Goal: Task Accomplishment & Management: Complete application form

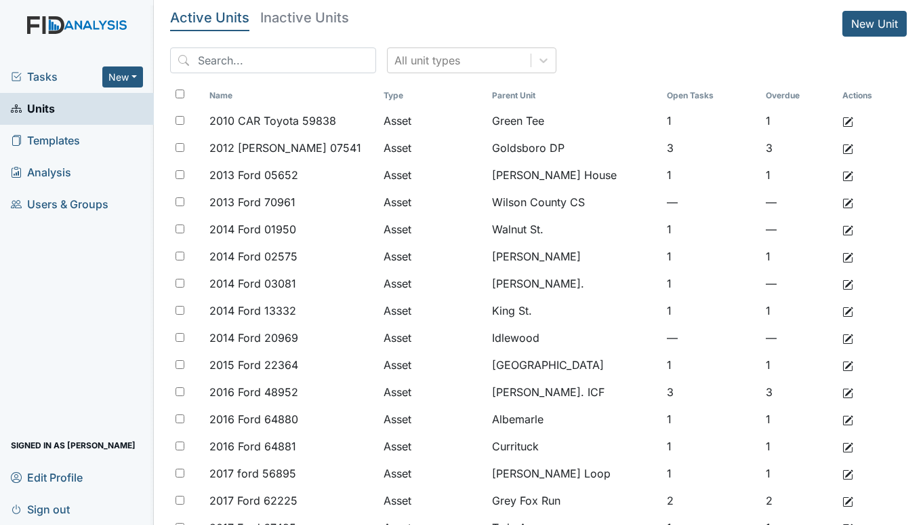
click at [49, 78] on span "Tasks" at bounding box center [57, 76] width 92 height 16
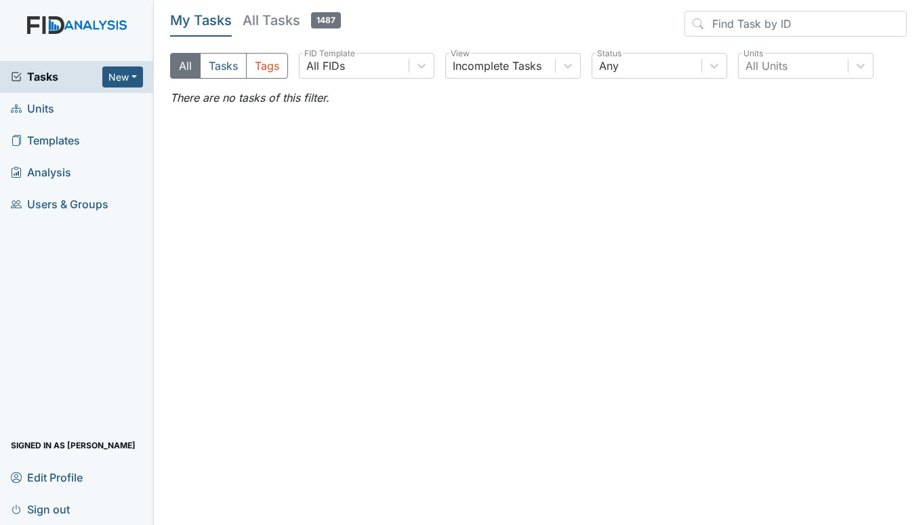
click at [31, 113] on span "Units" at bounding box center [32, 108] width 43 height 21
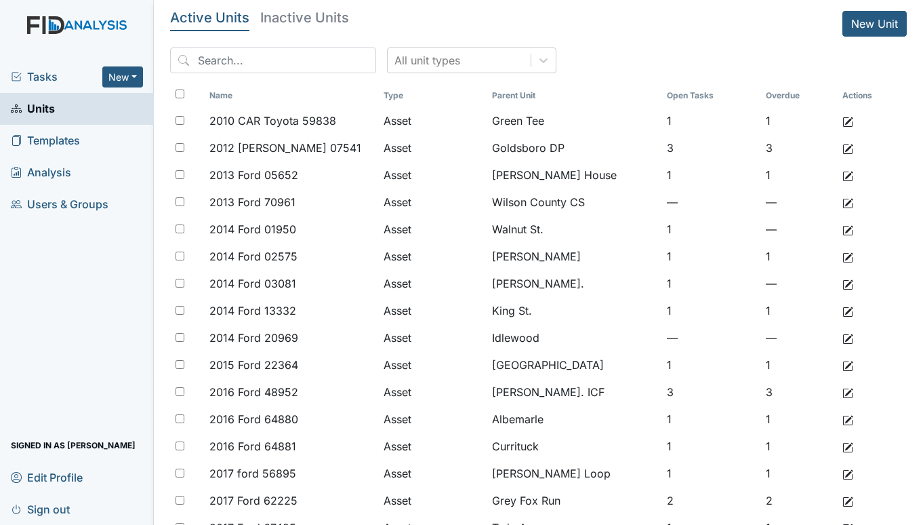
click at [43, 70] on span "Tasks" at bounding box center [57, 76] width 92 height 16
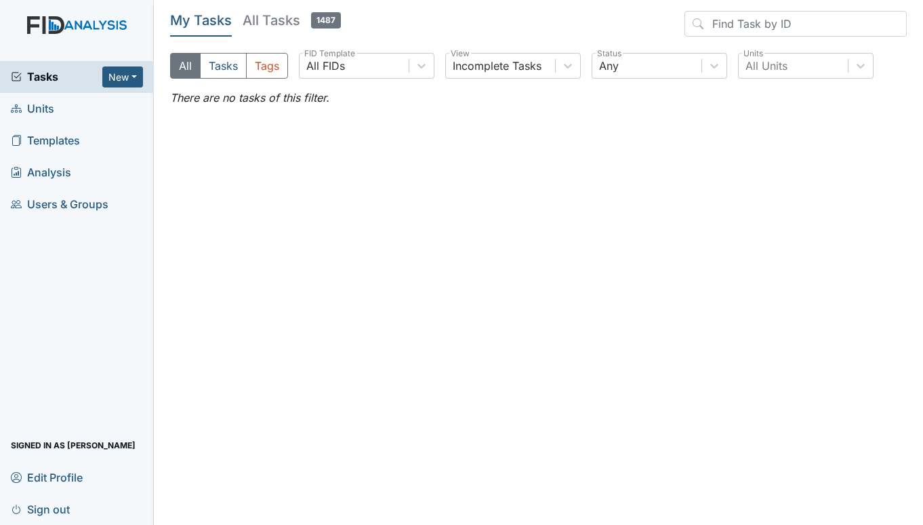
click at [37, 107] on span "Units" at bounding box center [32, 108] width 43 height 21
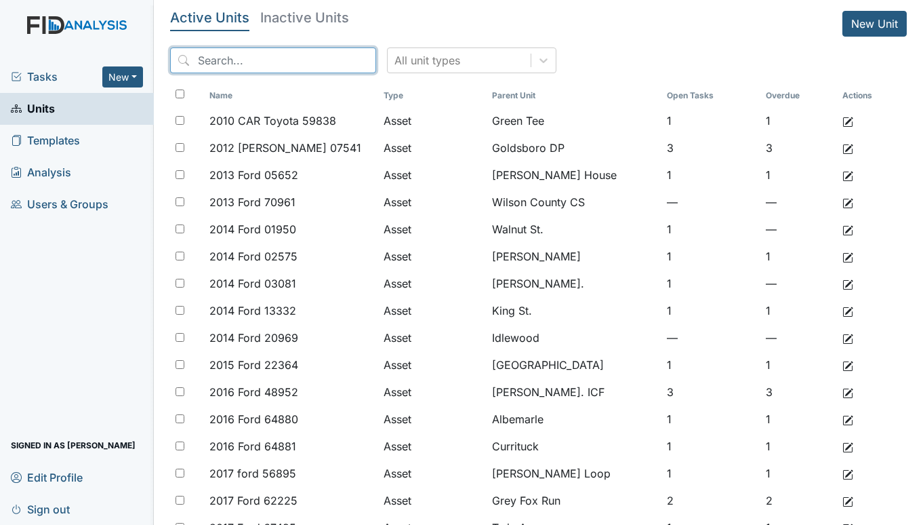
click at [275, 69] on input "search" at bounding box center [273, 60] width 206 height 26
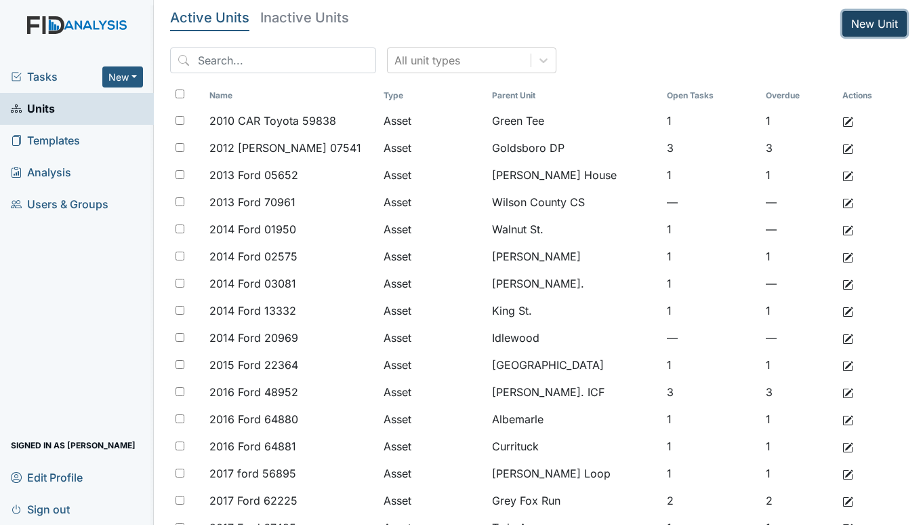
click at [853, 18] on link "New Unit" at bounding box center [875, 24] width 64 height 26
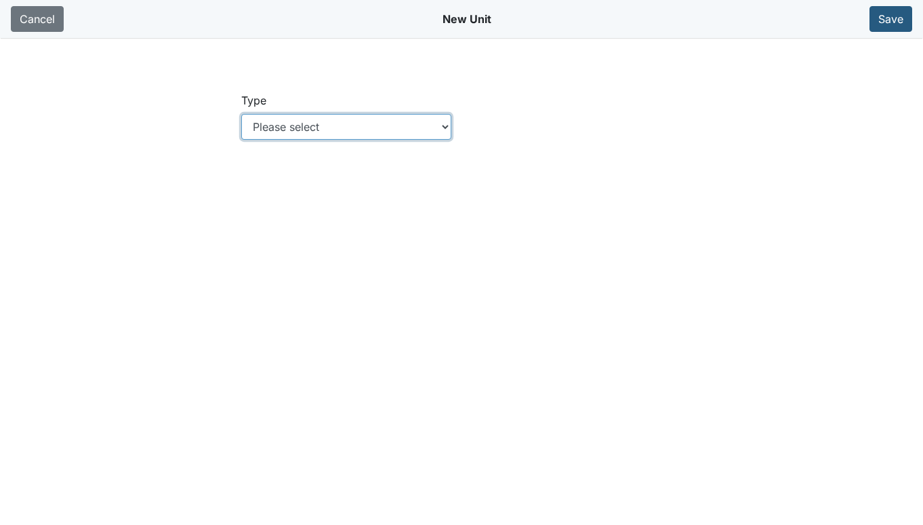
click at [445, 123] on select "Please select Location Location: Employee Location: Consumer Location: Asset Lo…" at bounding box center [346, 127] width 211 height 26
select select "c73a534c-0e54-49e9-a002-c9fa01df8b69"
click at [241, 114] on select "Please select Location Location: Employee Location: Consumer Location: Asset Lo…" at bounding box center [346, 127] width 211 height 26
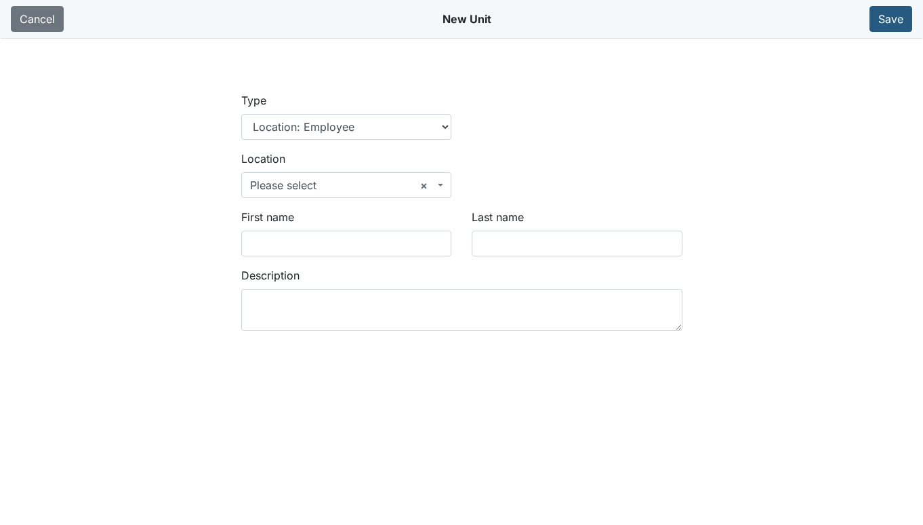
click at [445, 184] on span "× Please select" at bounding box center [346, 185] width 211 height 26
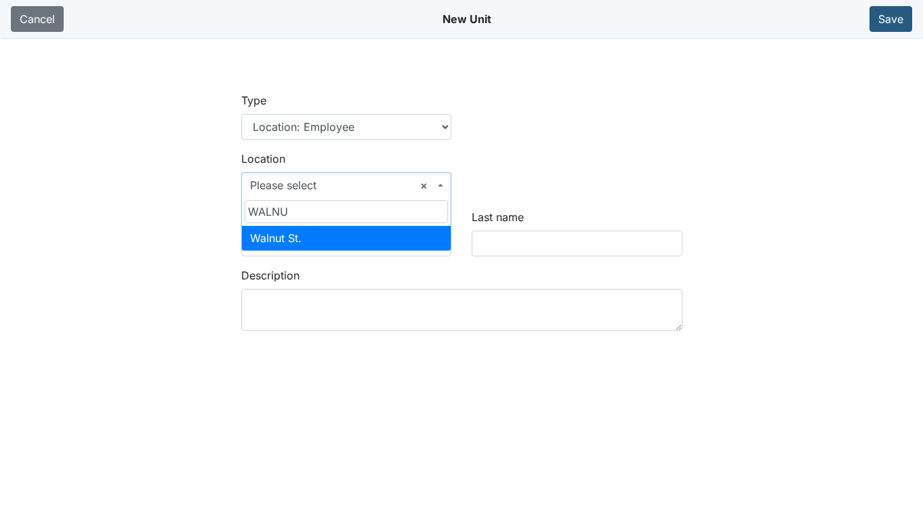
type input "WALNUT"
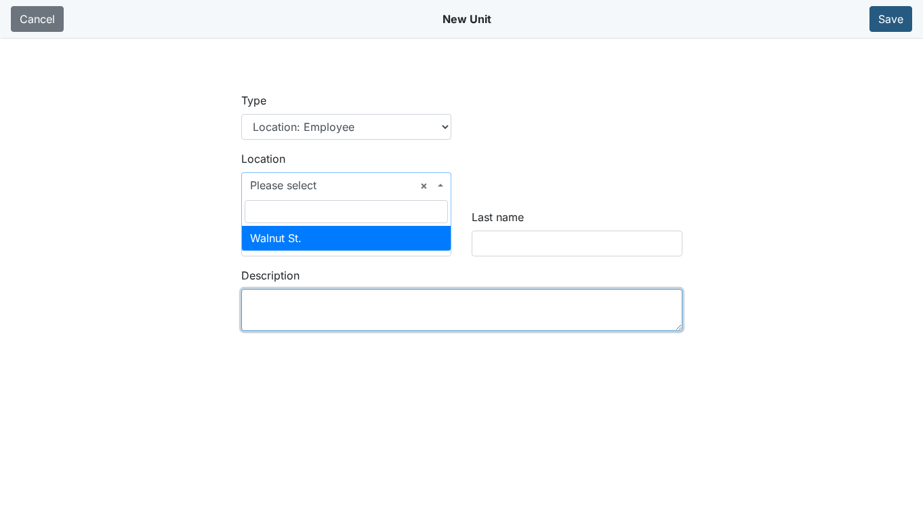
click at [359, 297] on textarea "Description" at bounding box center [461, 310] width 441 height 42
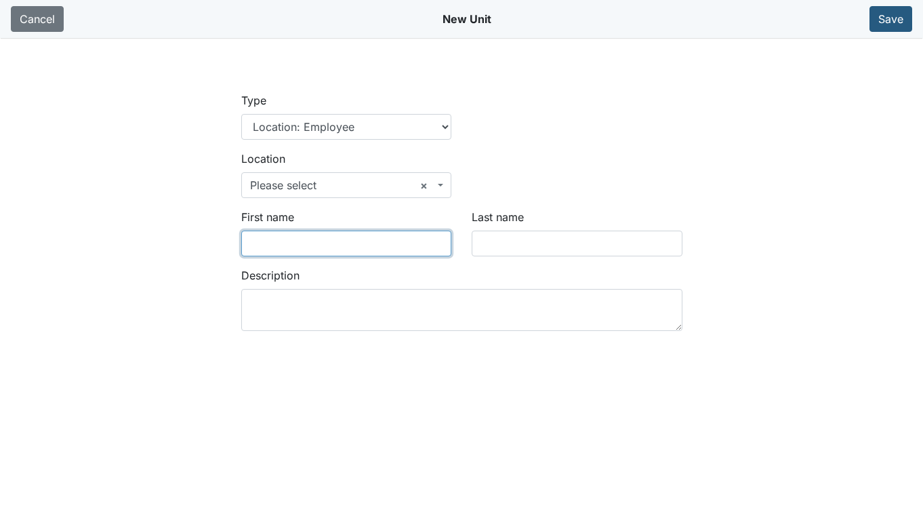
click at [324, 242] on input "First name" at bounding box center [346, 243] width 211 height 26
type input "Kyiara"
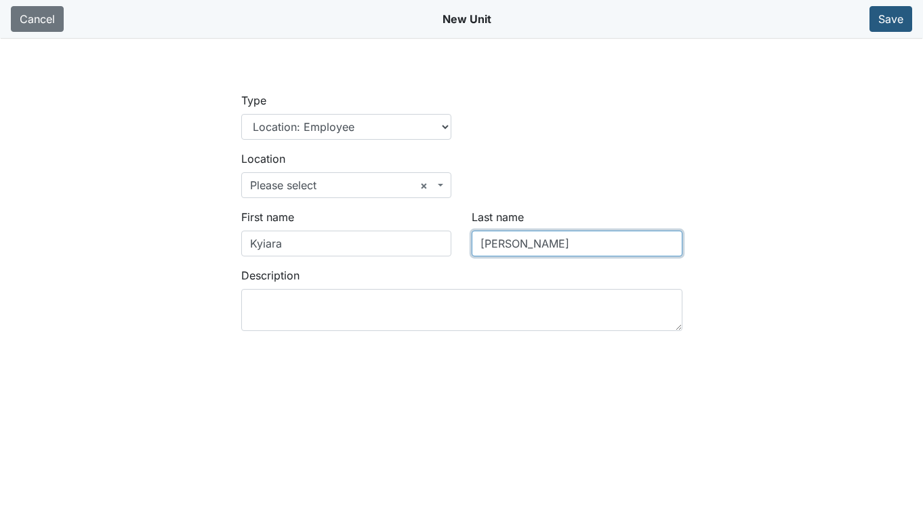
type input "Pugh"
click at [452, 183] on div "Location Please select Goldsboro DP Tideland CS New Bern CS SpecialTees Tidelan…" at bounding box center [346, 179] width 231 height 58
click at [448, 183] on span "× Please select" at bounding box center [346, 185] width 211 height 26
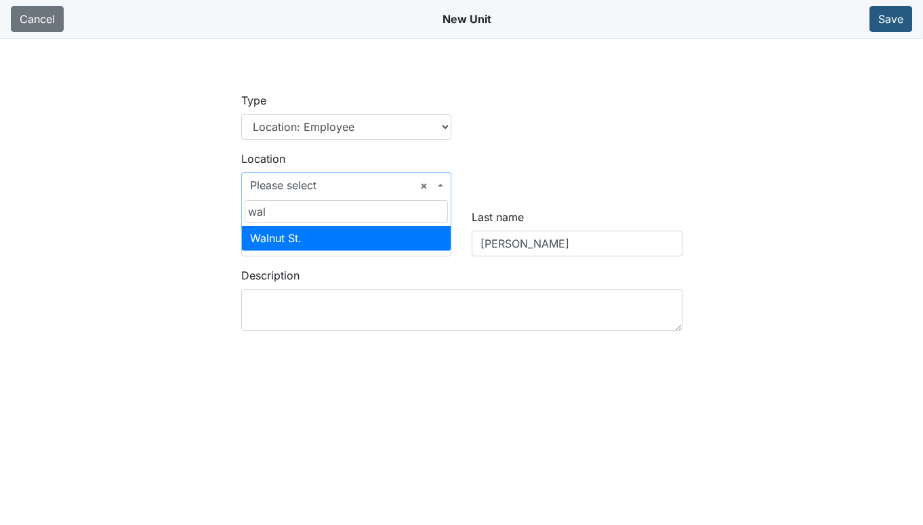
type input "wal"
select select "03e4058e-bd74-4289-baf9-c968e1a7c6c9"
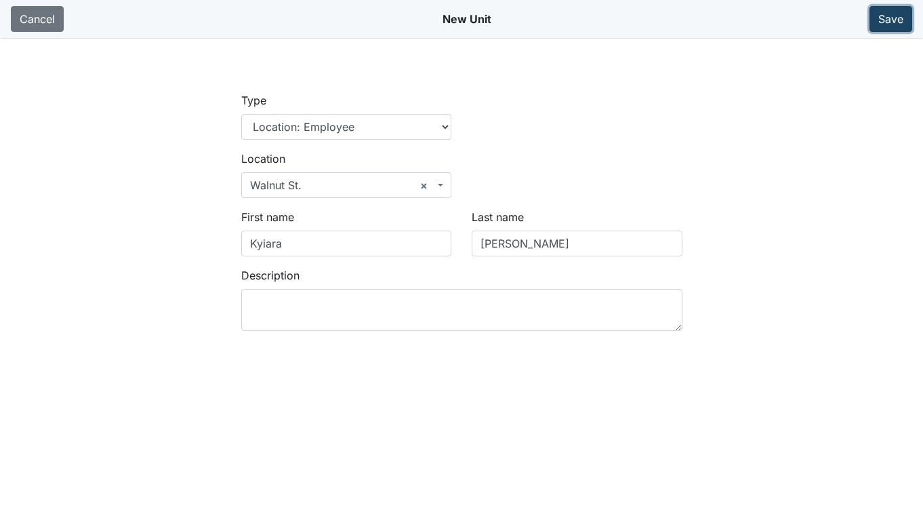
click at [881, 20] on button "Save" at bounding box center [891, 19] width 43 height 26
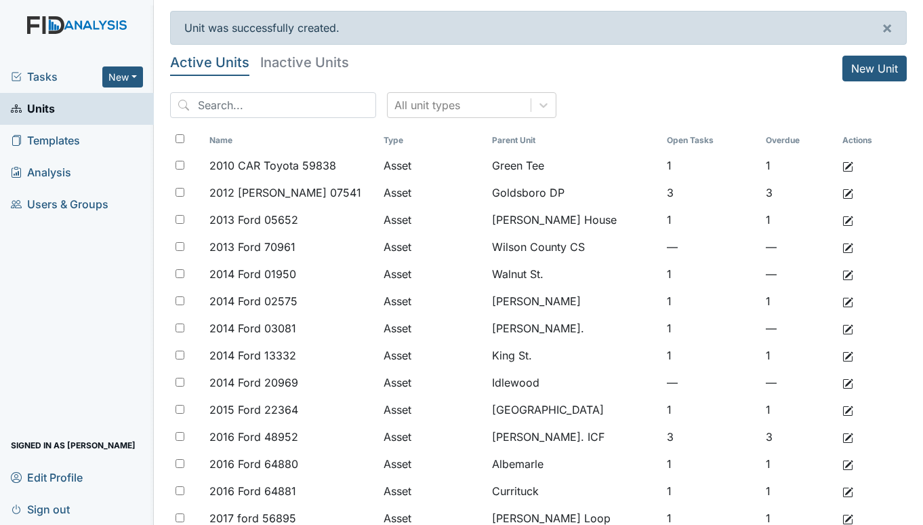
click at [38, 77] on span "Tasks" at bounding box center [57, 76] width 92 height 16
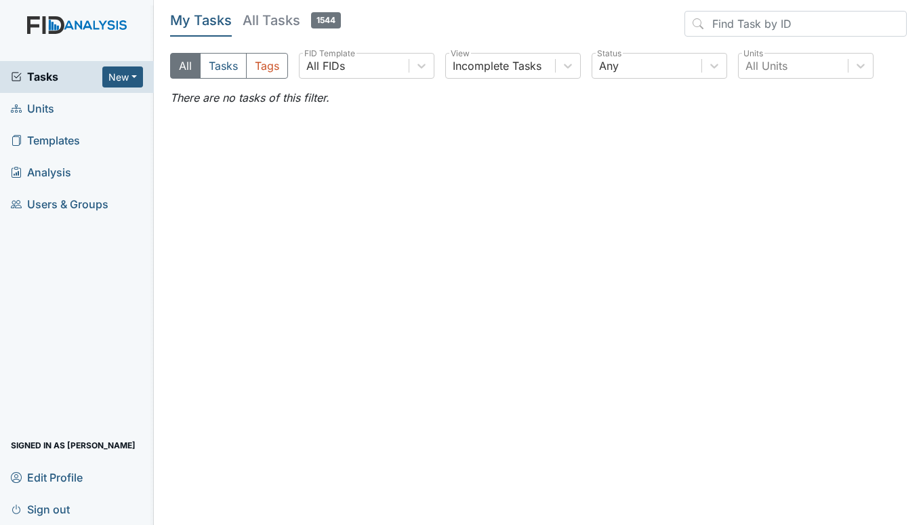
click at [39, 112] on span "Units" at bounding box center [32, 108] width 43 height 21
